Goal: Task Accomplishment & Management: Manage account settings

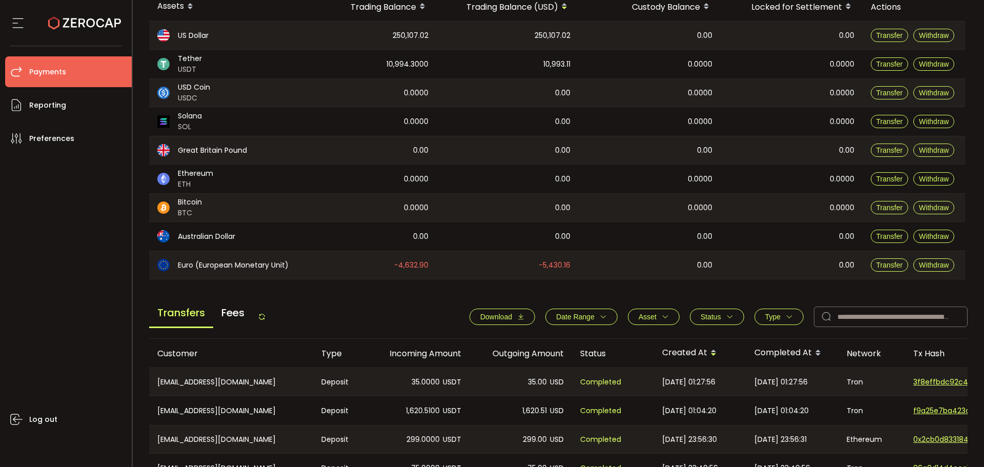
scroll to position [205, 0]
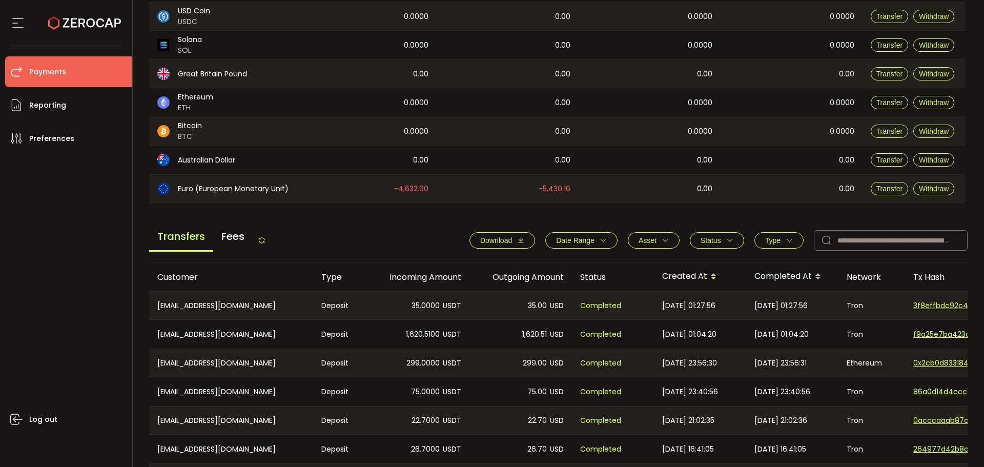
click at [763, 245] on button "Type" at bounding box center [779, 240] width 49 height 16
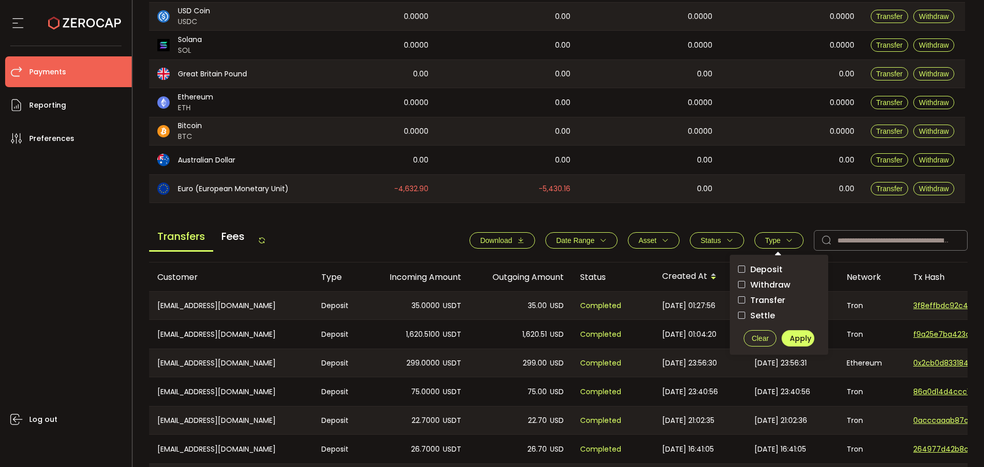
click at [776, 288] on span "Withdraw" at bounding box center [768, 285] width 45 height 10
click at [792, 337] on span "Apply" at bounding box center [801, 338] width 22 height 10
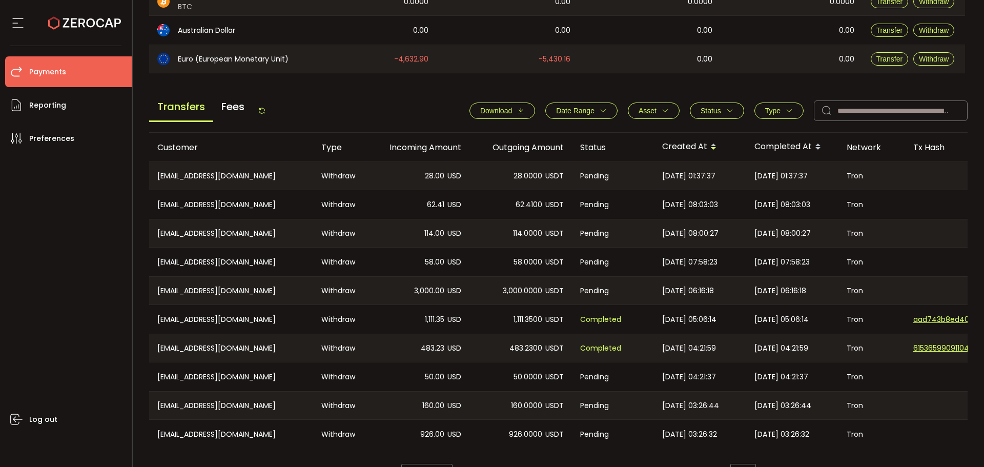
scroll to position [364, 0]
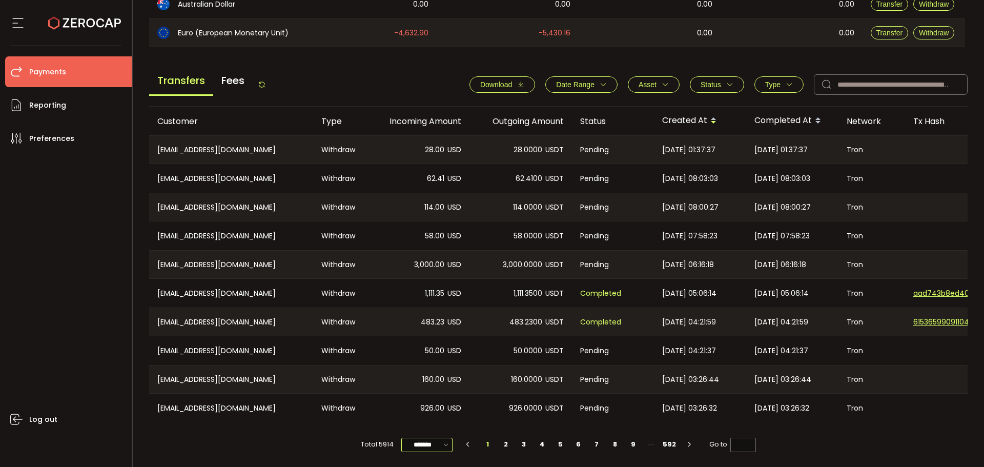
click at [419, 449] on input "*******" at bounding box center [426, 445] width 51 height 14
click at [432, 397] on span "50/page" at bounding box center [425, 402] width 31 height 10
type input "*******"
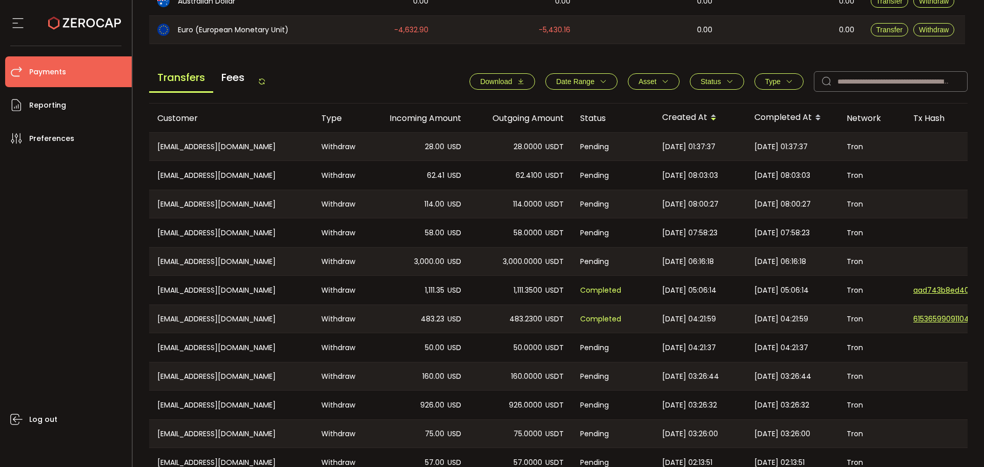
drag, startPoint x: 423, startPoint y: 318, endPoint x: 648, endPoint y: 289, distance: 227.1
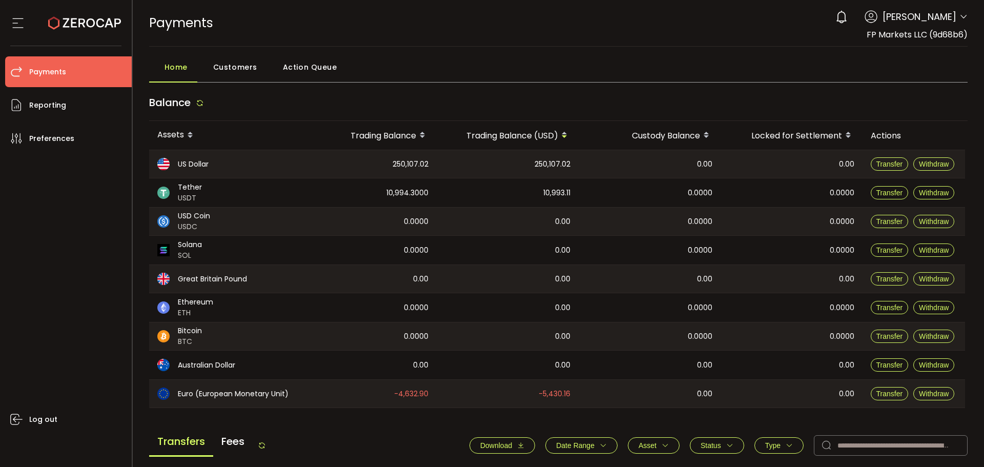
scroll to position [359, 0]
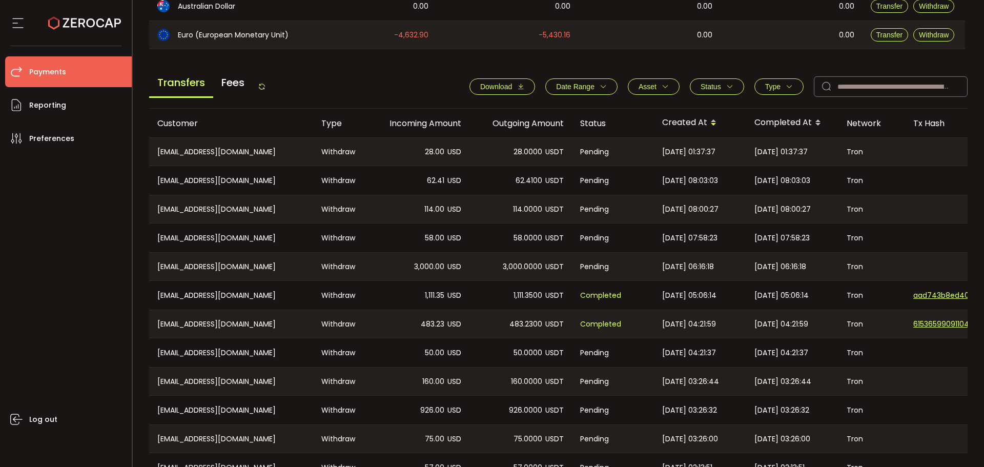
click at [438, 145] on div "28.00 USD" at bounding box center [418, 152] width 103 height 28
click at [265, 87] on icon at bounding box center [262, 87] width 8 height 8
click at [264, 90] on icon at bounding box center [262, 87] width 8 height 8
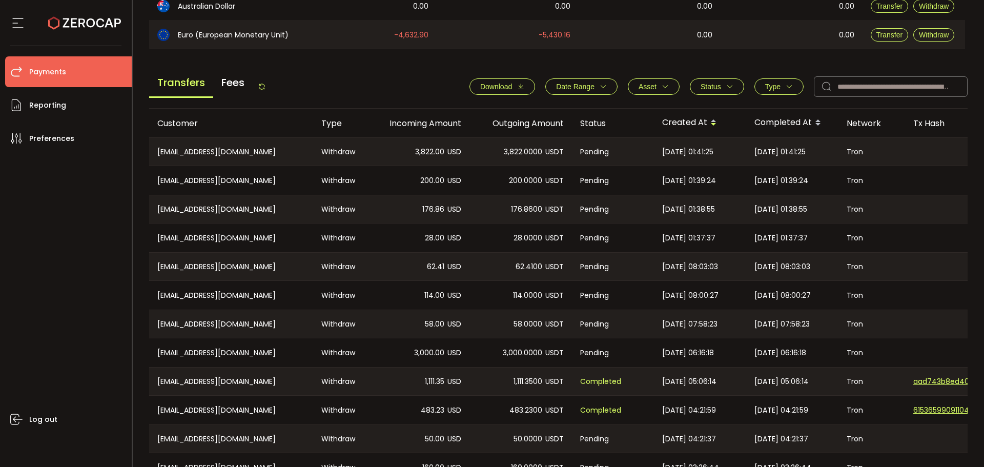
click at [432, 239] on span "28.00" at bounding box center [434, 238] width 19 height 12
click at [434, 211] on span "176.86" at bounding box center [434, 210] width 22 height 12
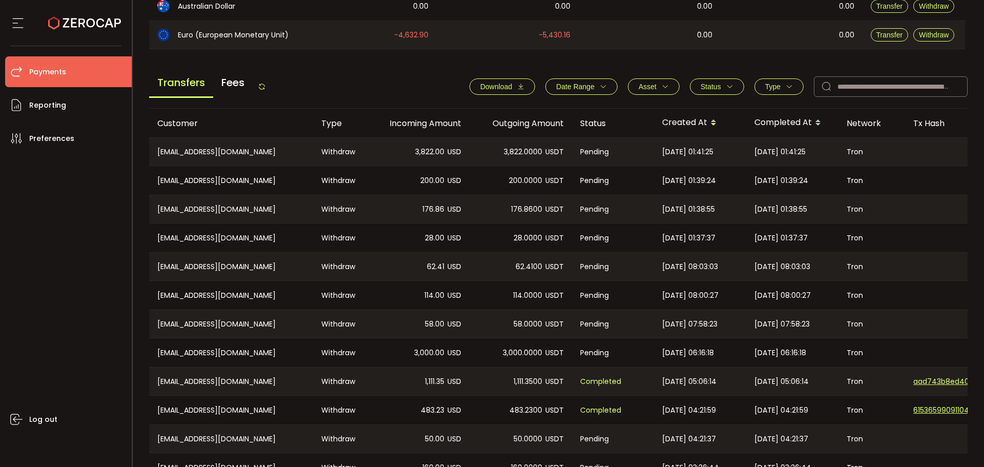
click at [434, 211] on span "176.86" at bounding box center [434, 210] width 22 height 12
click at [432, 177] on span "200.00" at bounding box center [432, 181] width 24 height 12
click at [424, 150] on span "3,822.00" at bounding box center [429, 152] width 29 height 12
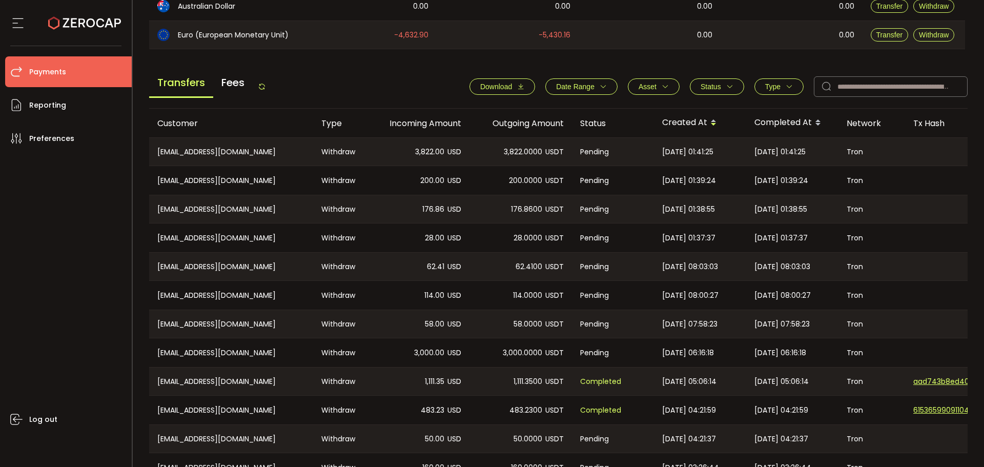
click at [421, 259] on div "62.41 USD" at bounding box center [418, 267] width 103 height 28
click at [266, 84] on icon at bounding box center [262, 87] width 8 height 8
drag, startPoint x: 264, startPoint y: 87, endPoint x: 148, endPoint y: 124, distance: 121.0
click at [264, 87] on icon at bounding box center [262, 87] width 8 height 8
click at [261, 84] on icon at bounding box center [262, 87] width 8 height 8
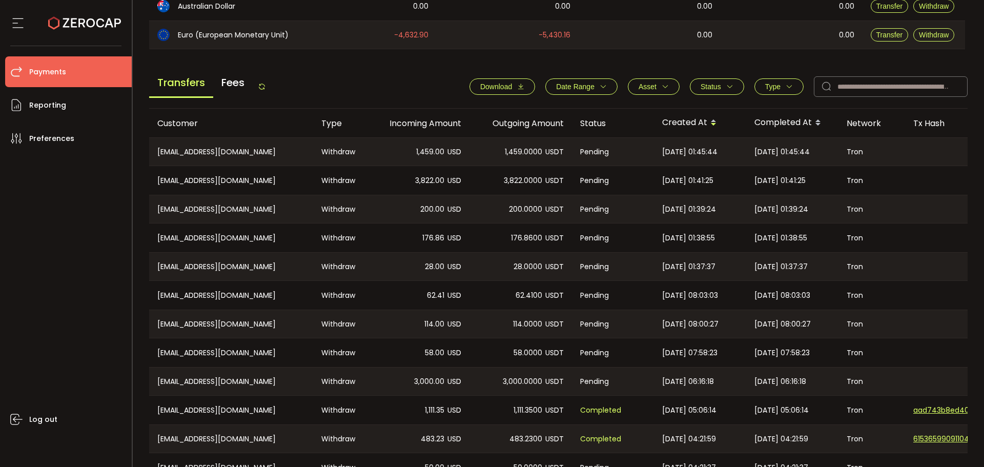
drag, startPoint x: 370, startPoint y: 81, endPoint x: 378, endPoint y: 93, distance: 15.1
click at [370, 81] on div "Transfers Fees Download Date Range - Asset BTC ETH EUR GBP USD USDC USDT Clear …" at bounding box center [558, 89] width 819 height 39
click at [271, 87] on div "Transfers Fees Download Date Range - Asset BTC ETH EUR GBP USD USDC USDT Clear …" at bounding box center [558, 89] width 819 height 39
click at [256, 89] on div "Transfers Fees" at bounding box center [207, 86] width 117 height 23
click at [259, 87] on div "Transfers Fees" at bounding box center [207, 86] width 117 height 23
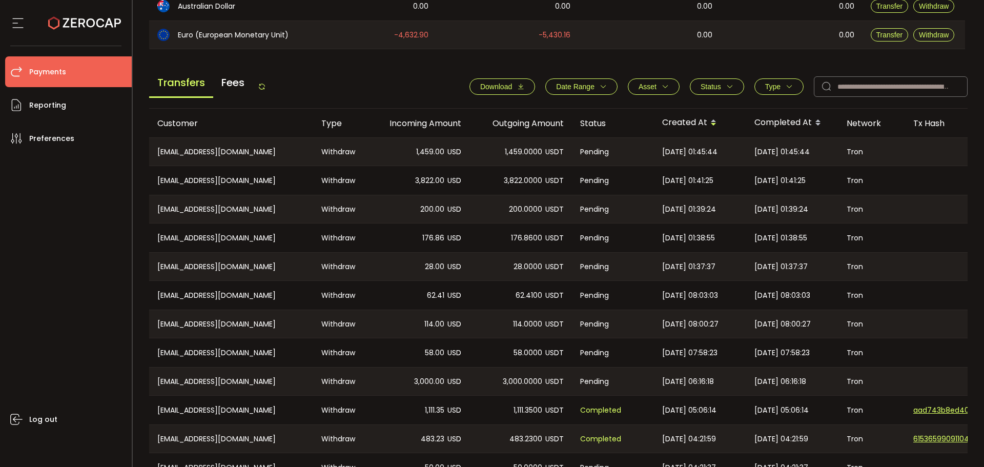
click at [259, 87] on div "Transfers Fees" at bounding box center [207, 86] width 117 height 23
click at [266, 90] on icon at bounding box center [262, 87] width 8 height 8
click at [346, 83] on div "Transfers Fees Download Date Range - Asset BTC ETH EUR GBP USD USDC USDT Clear …" at bounding box center [558, 89] width 819 height 39
click at [266, 84] on icon at bounding box center [262, 87] width 8 height 8
drag, startPoint x: 310, startPoint y: 83, endPoint x: 305, endPoint y: 86, distance: 5.8
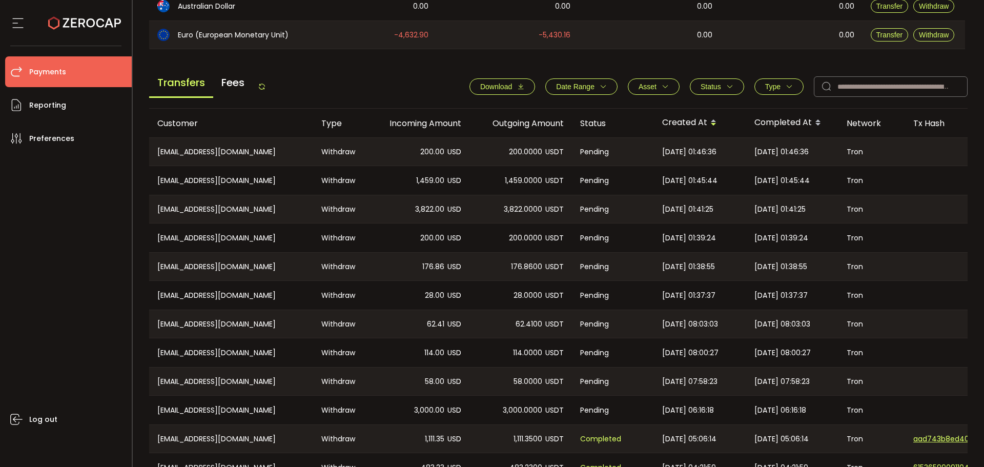
click at [310, 82] on div "Transfers Fees Download Date Range - Asset BTC ETH EUR GBP USD USDC USDT Clear …" at bounding box center [558, 89] width 819 height 39
click at [264, 91] on div "Transfers Fees" at bounding box center [207, 86] width 117 height 23
drag, startPoint x: 267, startPoint y: 88, endPoint x: 247, endPoint y: 93, distance: 20.6
click at [266, 88] on icon at bounding box center [262, 87] width 8 height 8
click at [266, 83] on icon at bounding box center [262, 87] width 8 height 8
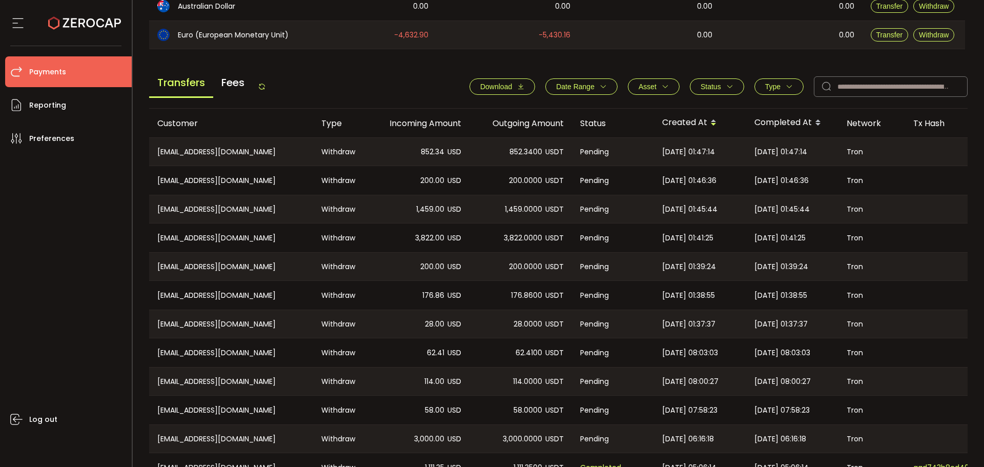
click at [266, 87] on icon at bounding box center [262, 87] width 8 height 8
click at [266, 89] on icon at bounding box center [262, 87] width 8 height 8
click at [260, 82] on div "Transfers Fees" at bounding box center [207, 86] width 117 height 23
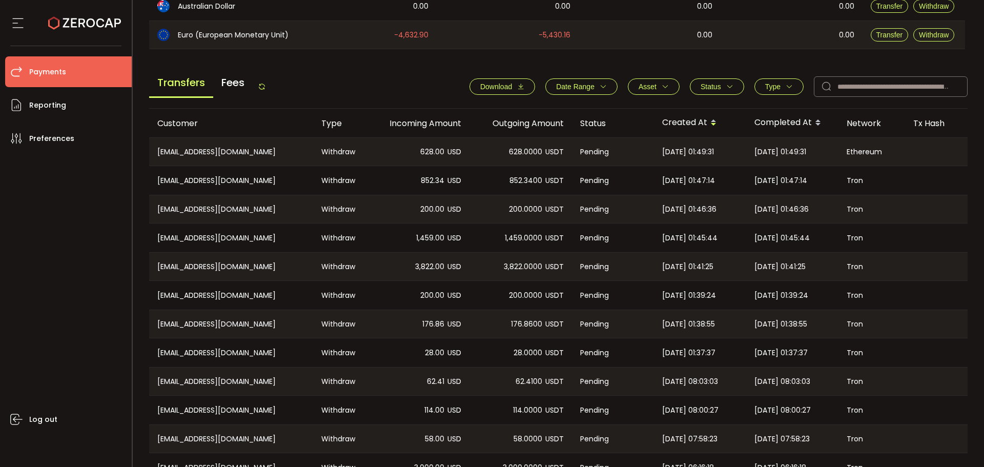
click at [264, 86] on icon at bounding box center [262, 87] width 8 height 8
click at [262, 89] on icon at bounding box center [262, 87] width 8 height 8
click at [433, 151] on span "300.00" at bounding box center [432, 152] width 24 height 12
click at [433, 176] on span "69.00" at bounding box center [435, 181] width 20 height 12
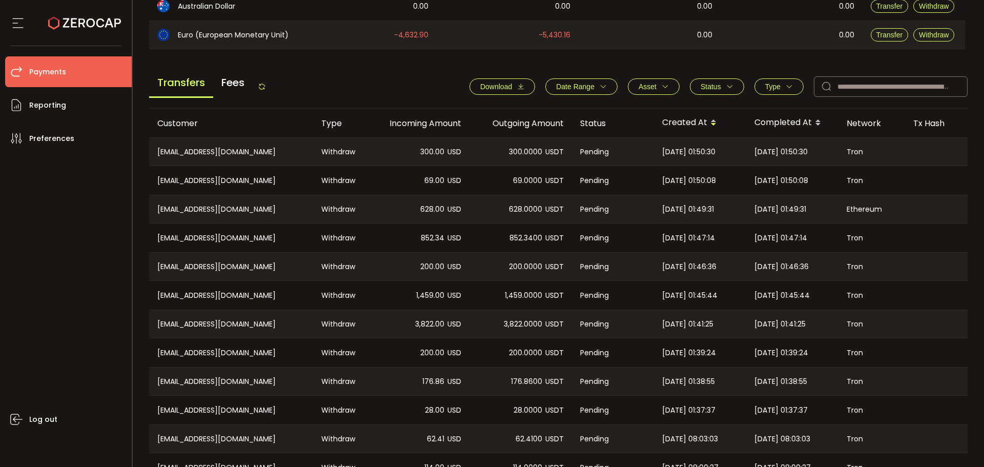
click at [433, 176] on span "69.00" at bounding box center [435, 181] width 20 height 12
click at [426, 209] on span "628.00" at bounding box center [432, 210] width 24 height 12
click at [419, 233] on div "852.34 USD" at bounding box center [418, 238] width 103 height 29
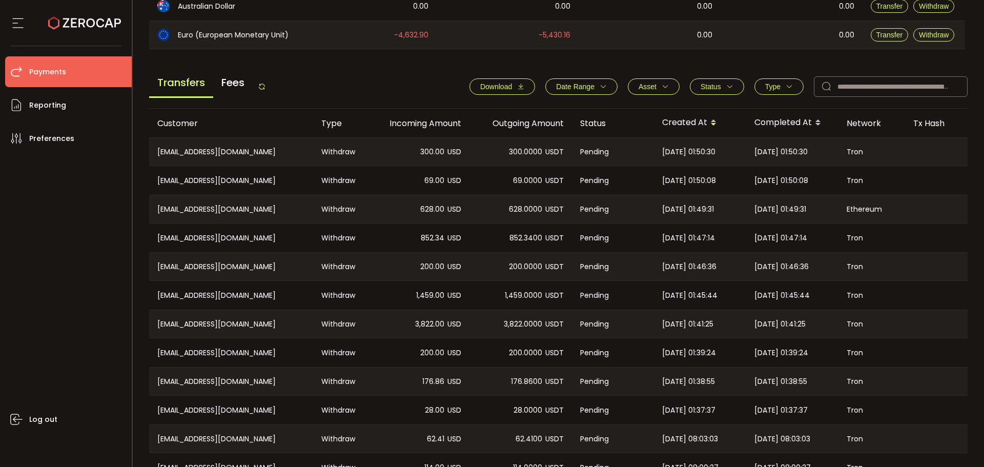
click at [428, 266] on span "200.00" at bounding box center [432, 267] width 24 height 12
click at [438, 304] on div "1,459.00 USD" at bounding box center [418, 295] width 103 height 29
click at [435, 294] on span "1,459.00" at bounding box center [430, 296] width 28 height 12
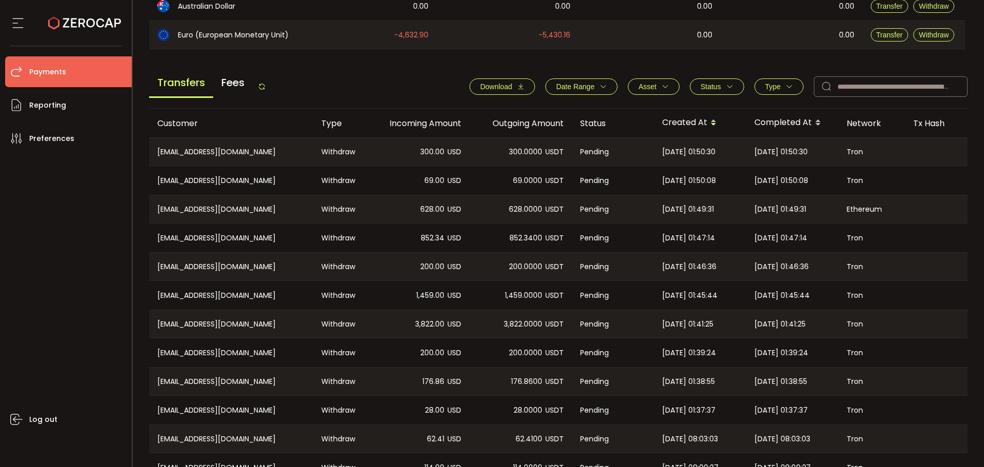
click at [424, 325] on span "3,822.00" at bounding box center [429, 324] width 29 height 12
click at [425, 323] on span "3,822.00" at bounding box center [429, 324] width 29 height 12
click at [435, 352] on span "200.00" at bounding box center [432, 353] width 24 height 12
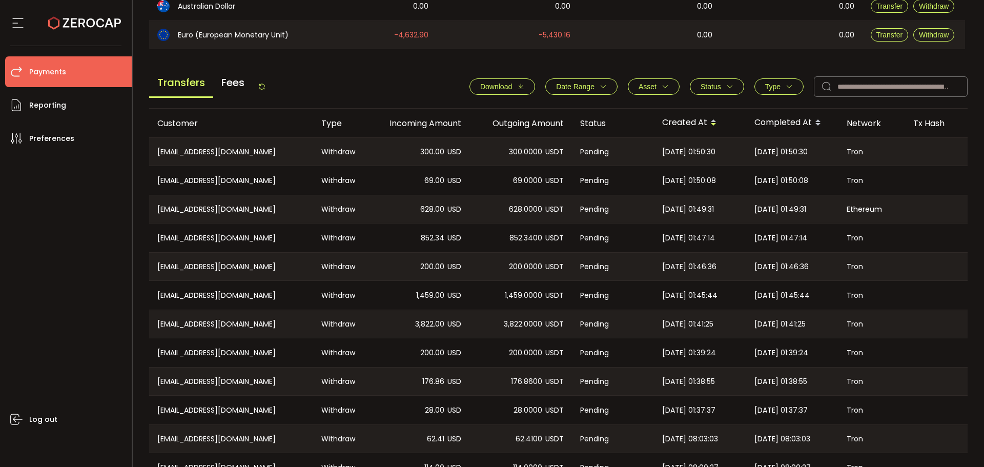
drag, startPoint x: 491, startPoint y: 345, endPoint x: 491, endPoint y: 318, distance: 27.2
click at [491, 345] on div "200.0000 USDT" at bounding box center [521, 352] width 103 height 29
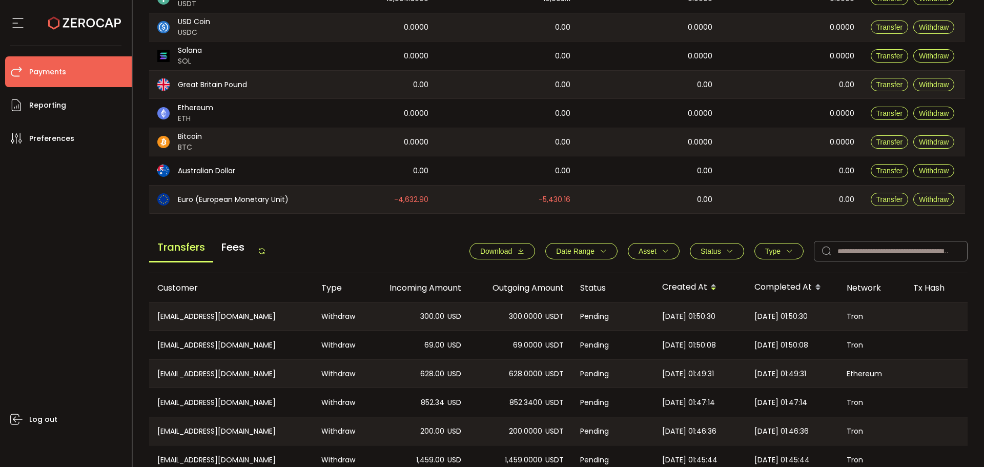
scroll to position [0, 0]
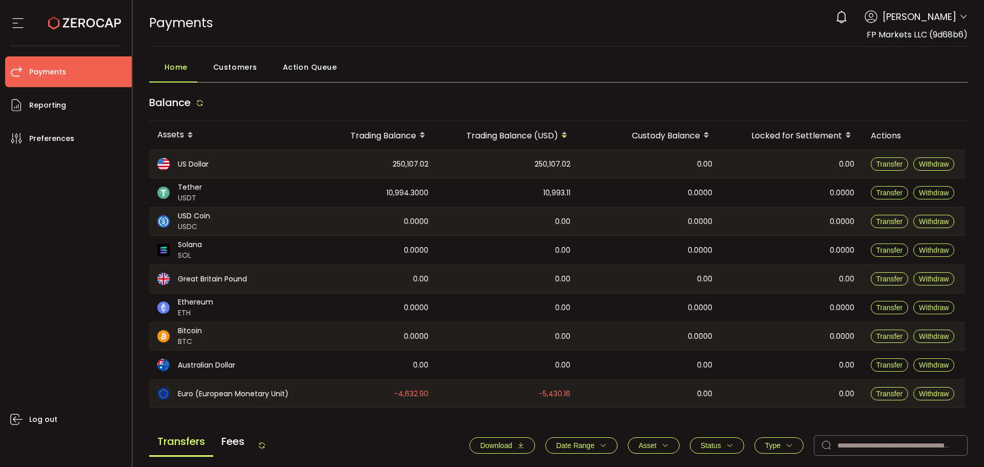
click at [265, 447] on icon at bounding box center [262, 445] width 8 height 8
drag, startPoint x: 616, startPoint y: 63, endPoint x: 636, endPoint y: 1, distance: 65.7
click at [616, 63] on div "Home Customers Action Queue" at bounding box center [558, 70] width 819 height 26
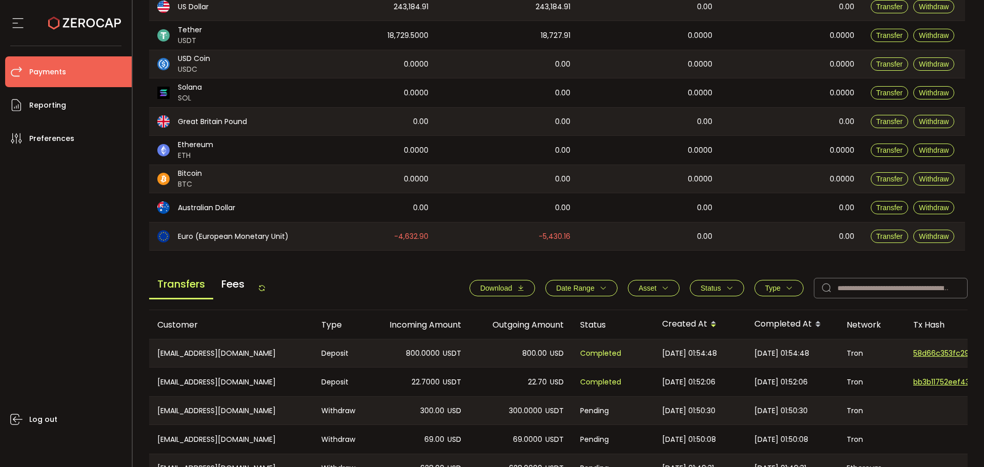
scroll to position [256, 0]
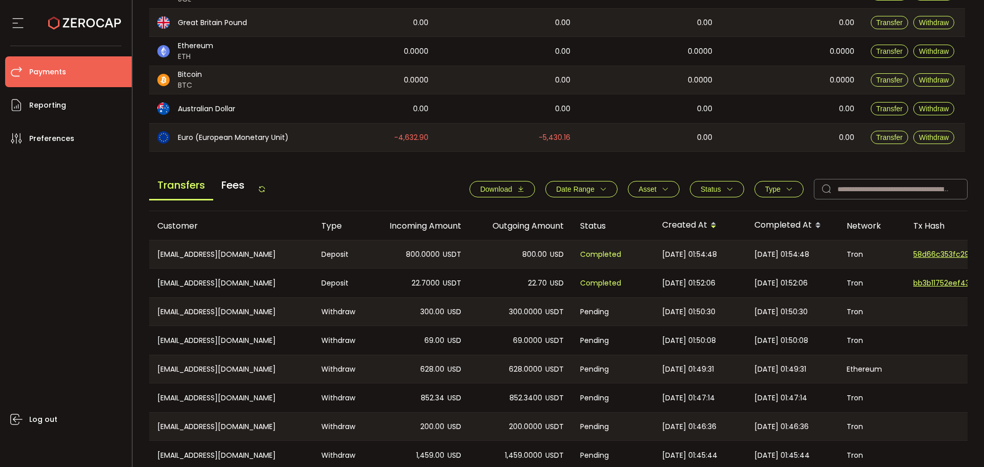
click at [777, 194] on button "Type" at bounding box center [779, 189] width 49 height 16
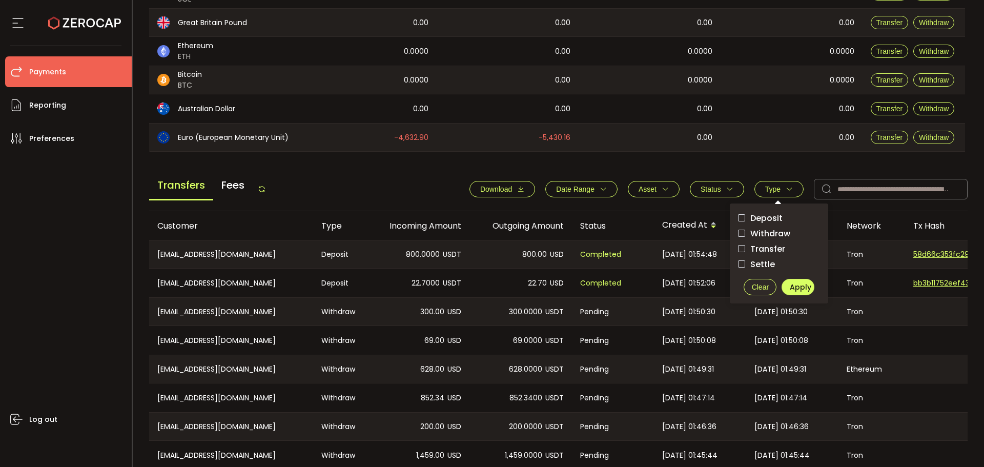
click at [777, 235] on span "Withdraw" at bounding box center [768, 234] width 45 height 10
click at [799, 285] on span "Apply" at bounding box center [801, 287] width 22 height 10
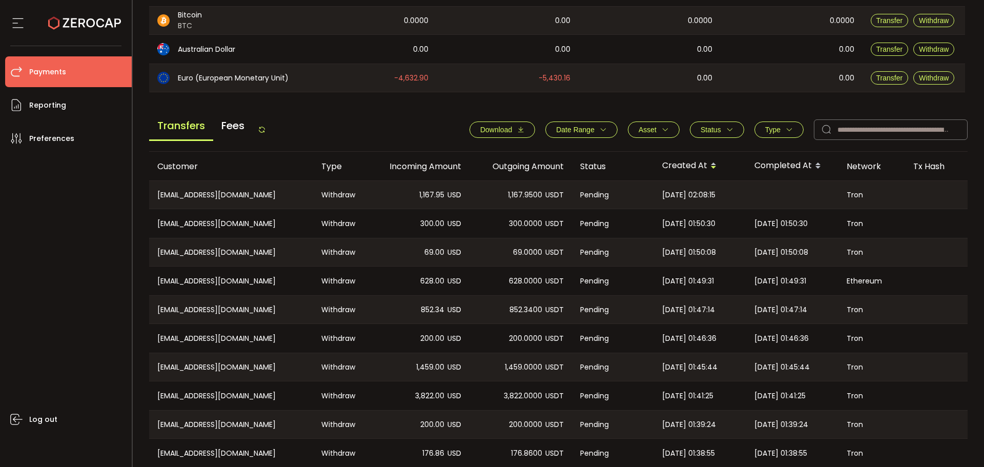
scroll to position [364, 0]
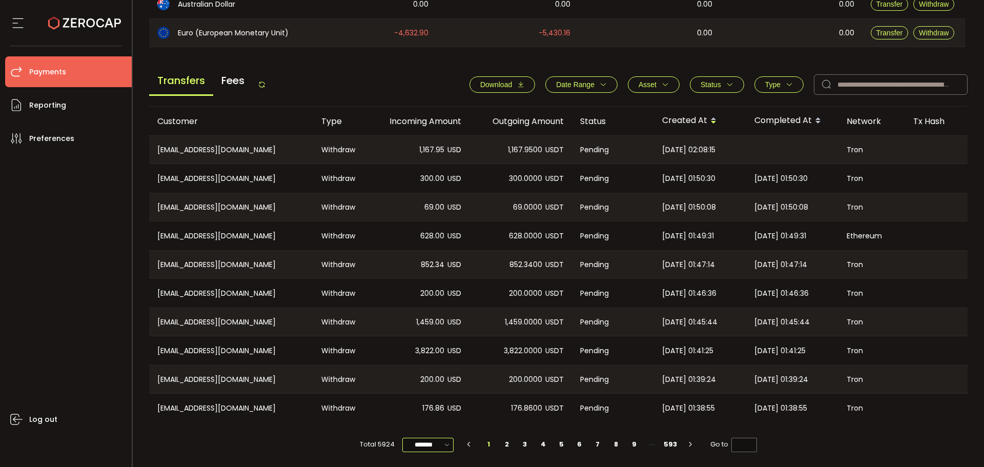
drag, startPoint x: 413, startPoint y: 442, endPoint x: 418, endPoint y: 432, distance: 11.3
click at [413, 442] on input "*******" at bounding box center [428, 445] width 51 height 14
click at [432, 400] on span "50/page" at bounding box center [426, 402] width 31 height 10
type input "*******"
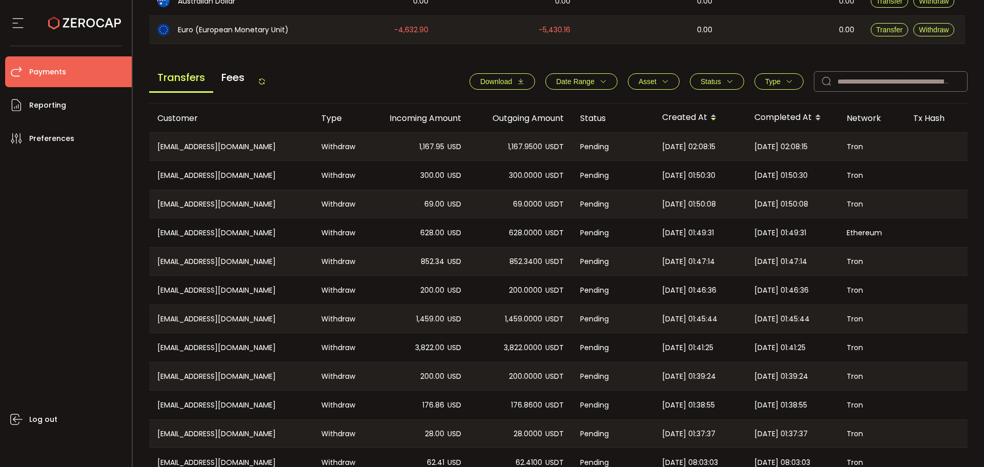
drag, startPoint x: 544, startPoint y: 249, endPoint x: 566, endPoint y: 244, distance: 22.1
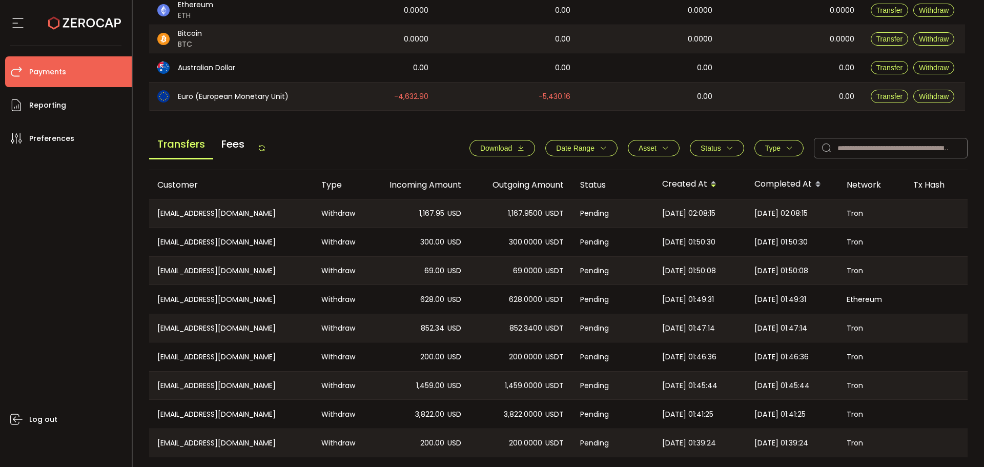
scroll to position [0, 0]
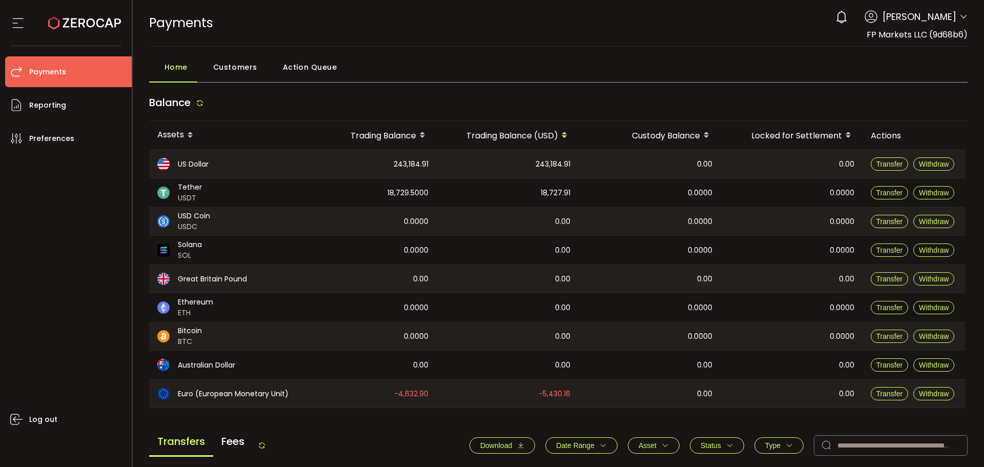
click at [650, 80] on div "Home Customers Action Queue" at bounding box center [558, 70] width 819 height 26
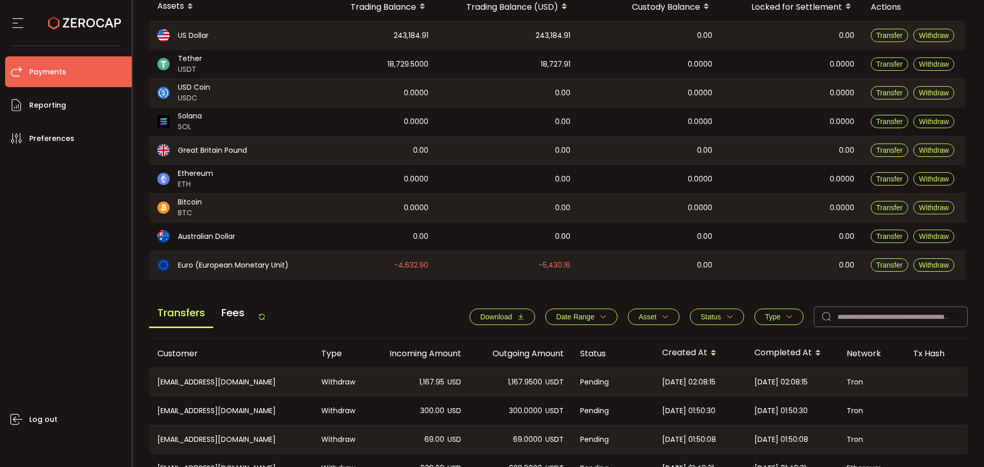
scroll to position [205, 0]
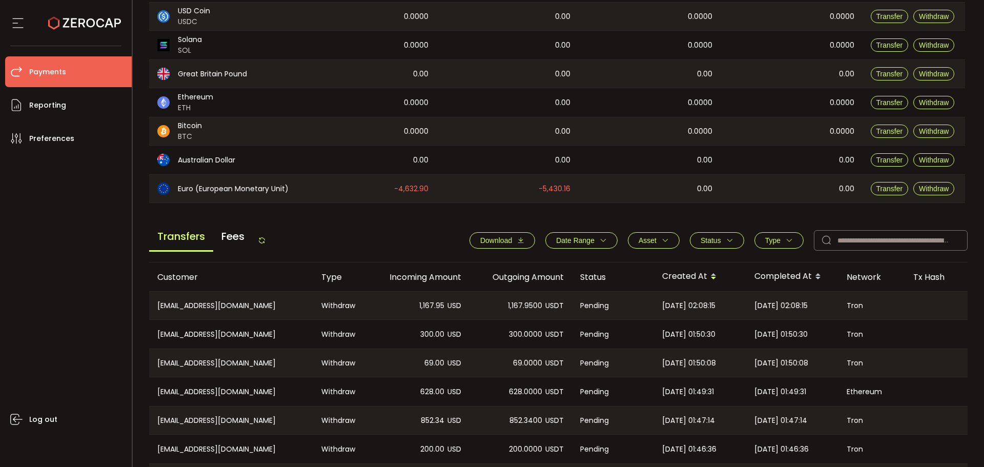
click at [265, 242] on icon at bounding box center [262, 240] width 8 height 8
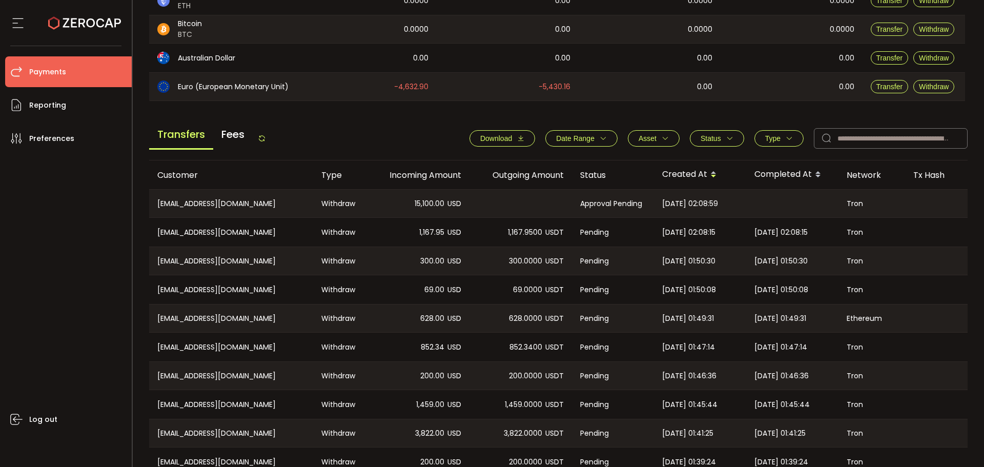
scroll to position [308, 0]
click at [420, 203] on span "15,100.00" at bounding box center [430, 203] width 30 height 12
click at [430, 224] on div "1,167.95 USD" at bounding box center [418, 231] width 103 height 29
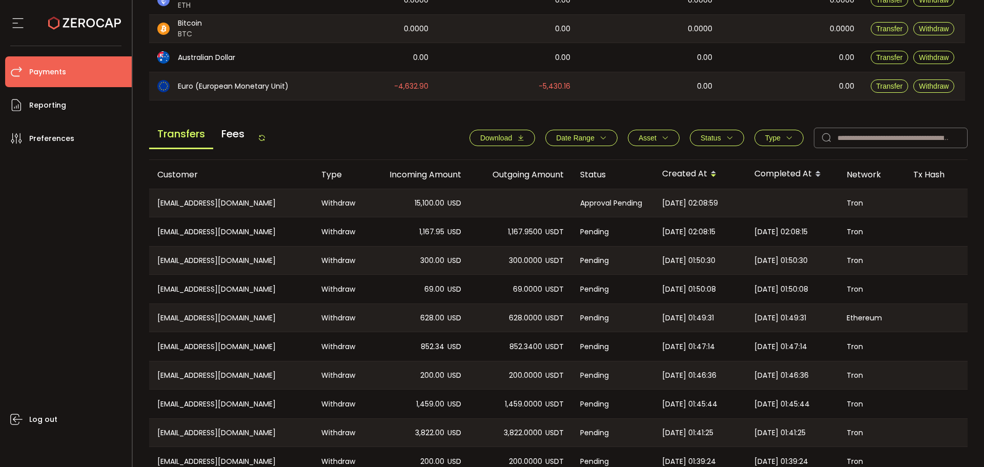
click at [266, 138] on icon at bounding box center [262, 138] width 8 height 8
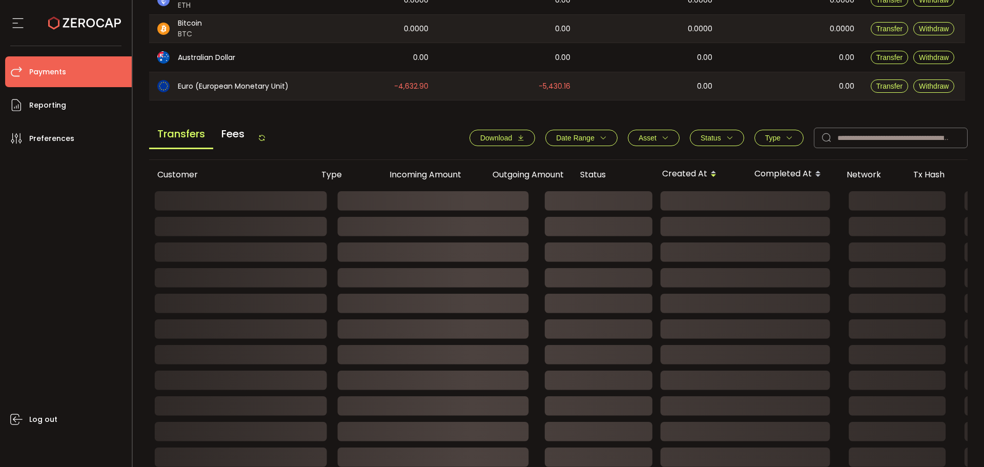
click at [413, 143] on div "Transfers Fees Download Date Range - Asset BTC ETH EUR GBP USD USDC USDT Clear …" at bounding box center [558, 140] width 819 height 39
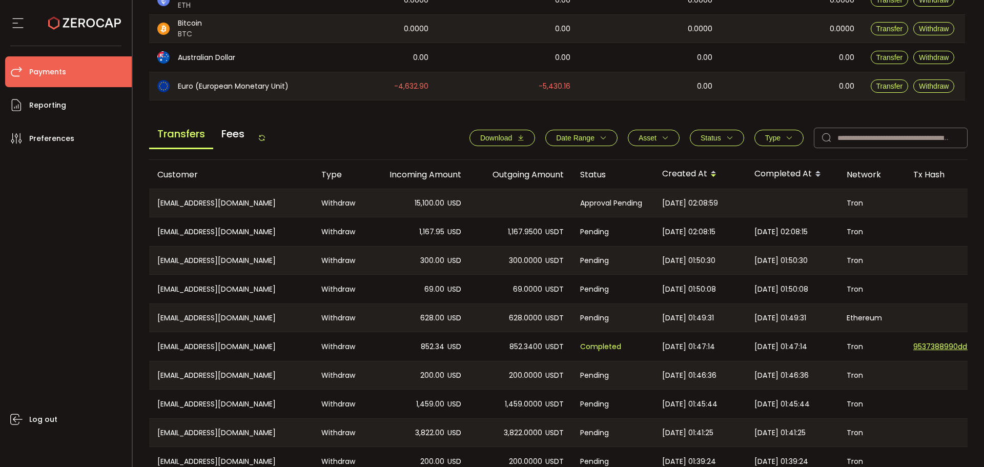
click at [264, 132] on div "Transfers Fees" at bounding box center [207, 137] width 117 height 23
click at [265, 136] on icon at bounding box center [262, 138] width 8 height 8
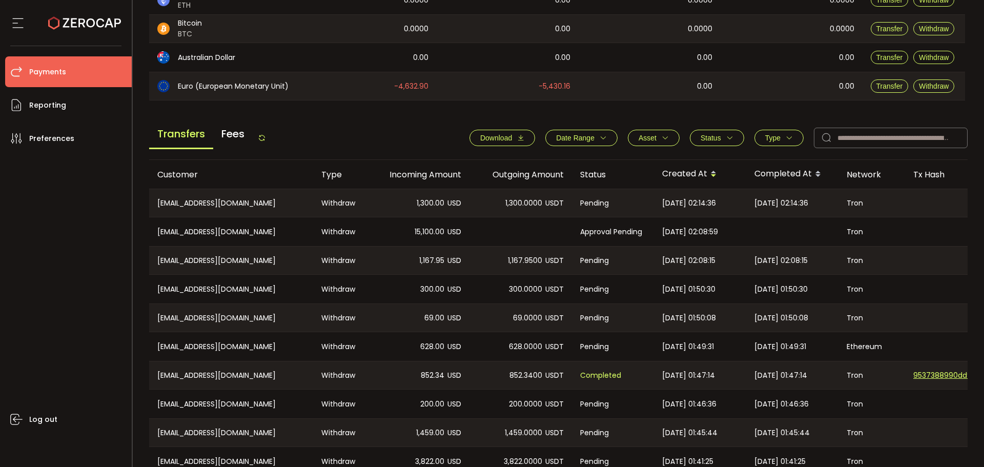
click at [269, 140] on div "Transfers Fees Download Date Range - Asset BTC ETH EUR GBP USD USDC USDT Clear …" at bounding box center [558, 140] width 819 height 39
click at [266, 139] on icon at bounding box center [262, 138] width 8 height 8
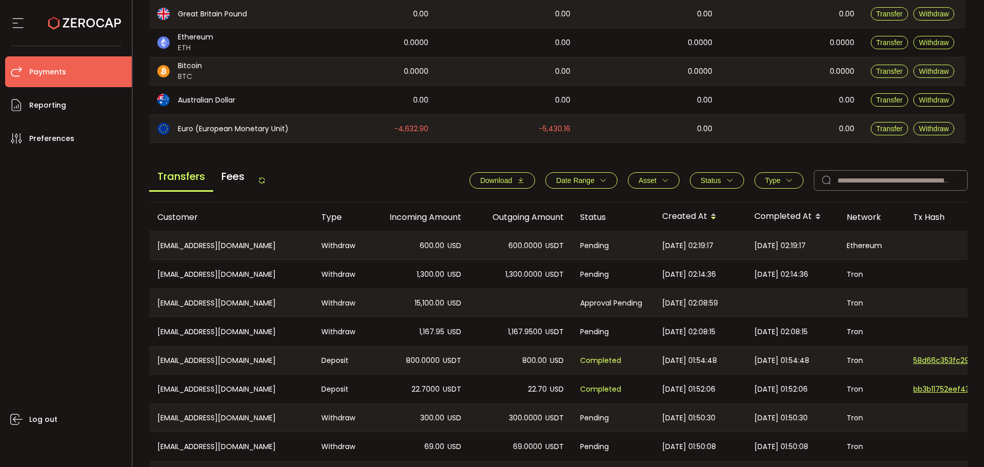
scroll to position [308, 0]
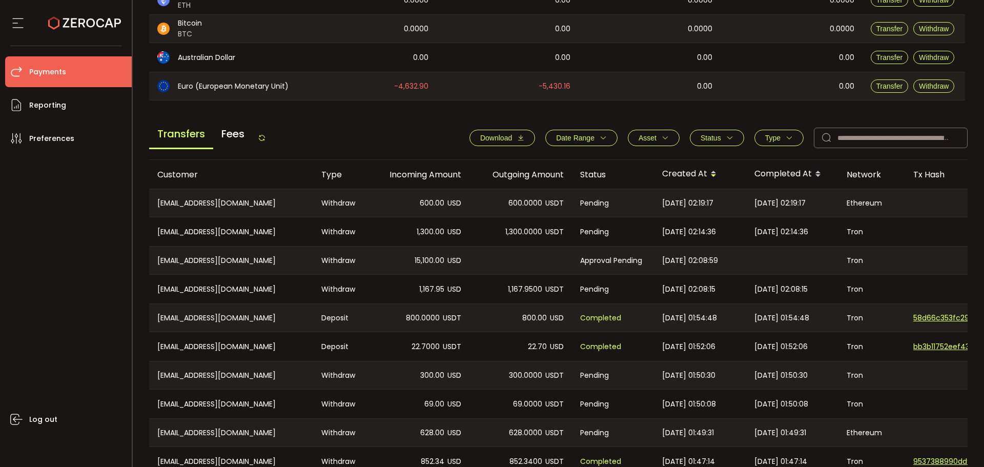
click at [271, 139] on div "Transfers Fees Download Date Range - Asset BTC ETH EUR GBP USD USDC USDT Clear …" at bounding box center [558, 140] width 819 height 39
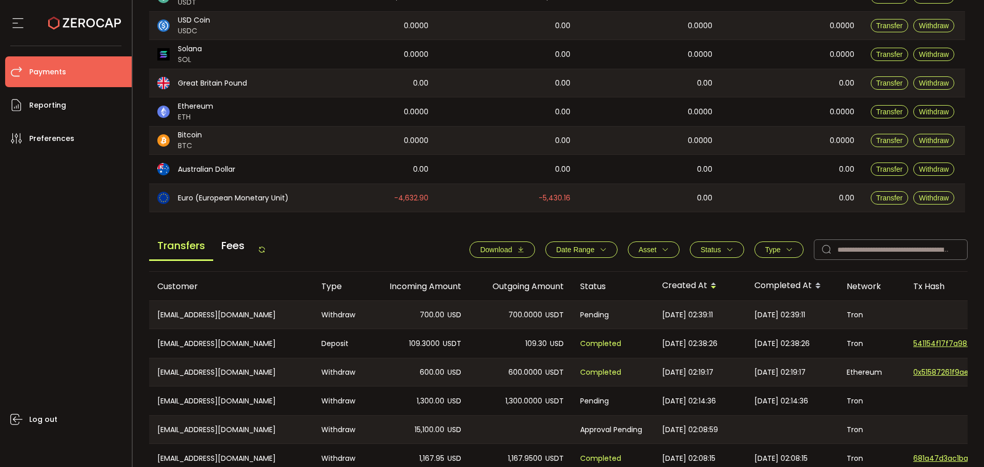
scroll to position [308, 0]
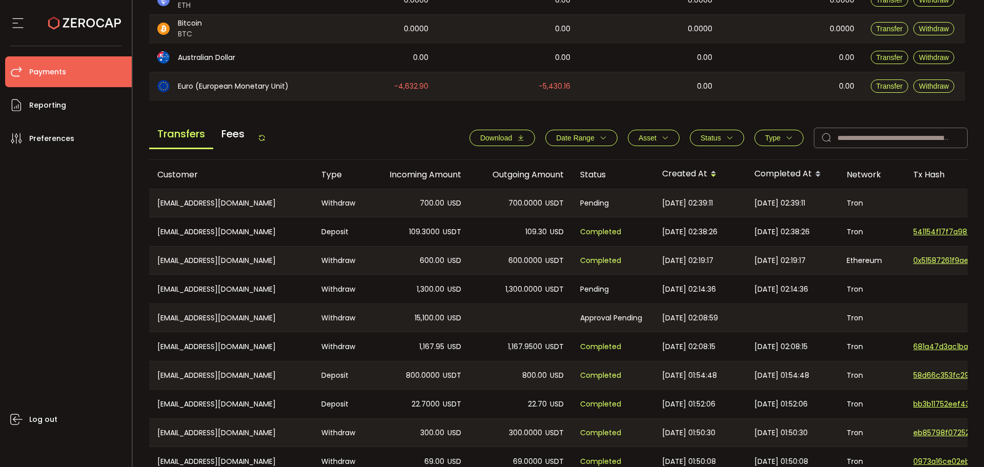
click at [266, 137] on icon at bounding box center [262, 138] width 8 height 8
click at [404, 120] on main "Balance Assets Trading Balance Trading Balance (USD) Custody Balance Locked for…" at bounding box center [558, 146] width 819 height 728
click at [261, 137] on icon at bounding box center [262, 138] width 8 height 8
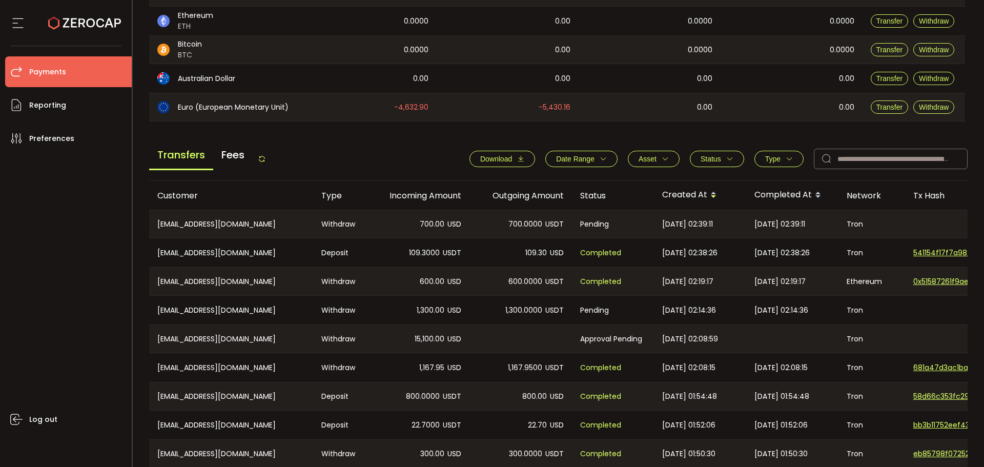
scroll to position [364, 0]
